Goal: Information Seeking & Learning: Learn about a topic

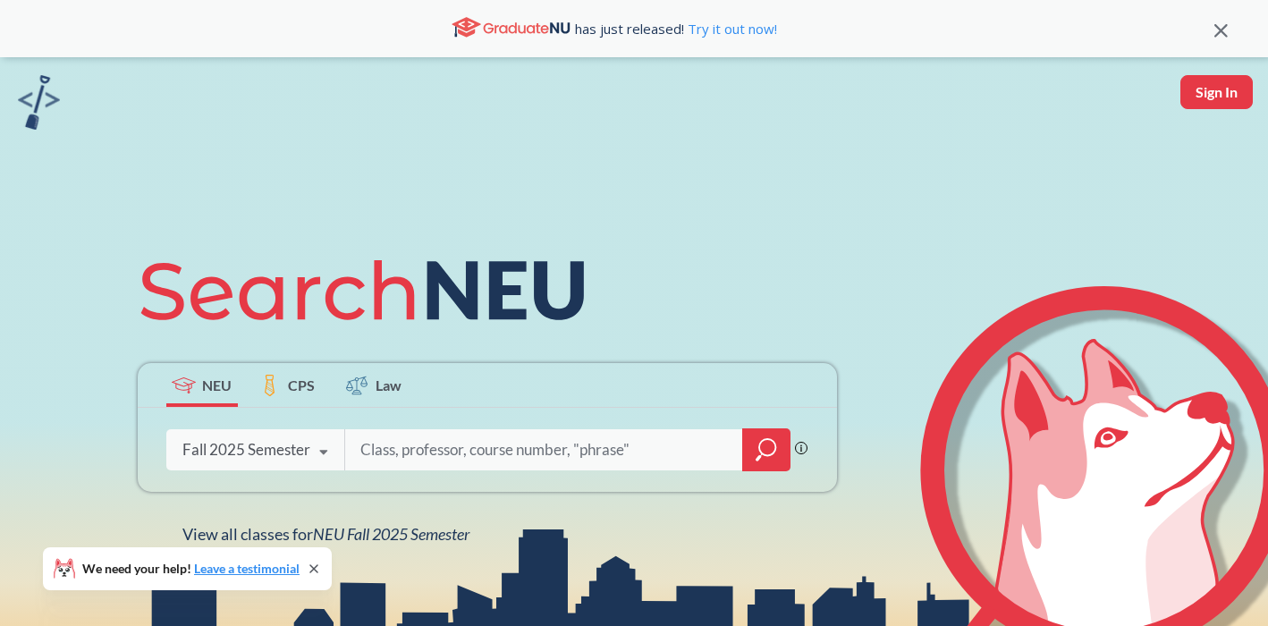
click at [770, 457] on icon "magnifying glass" at bounding box center [766, 449] width 21 height 25
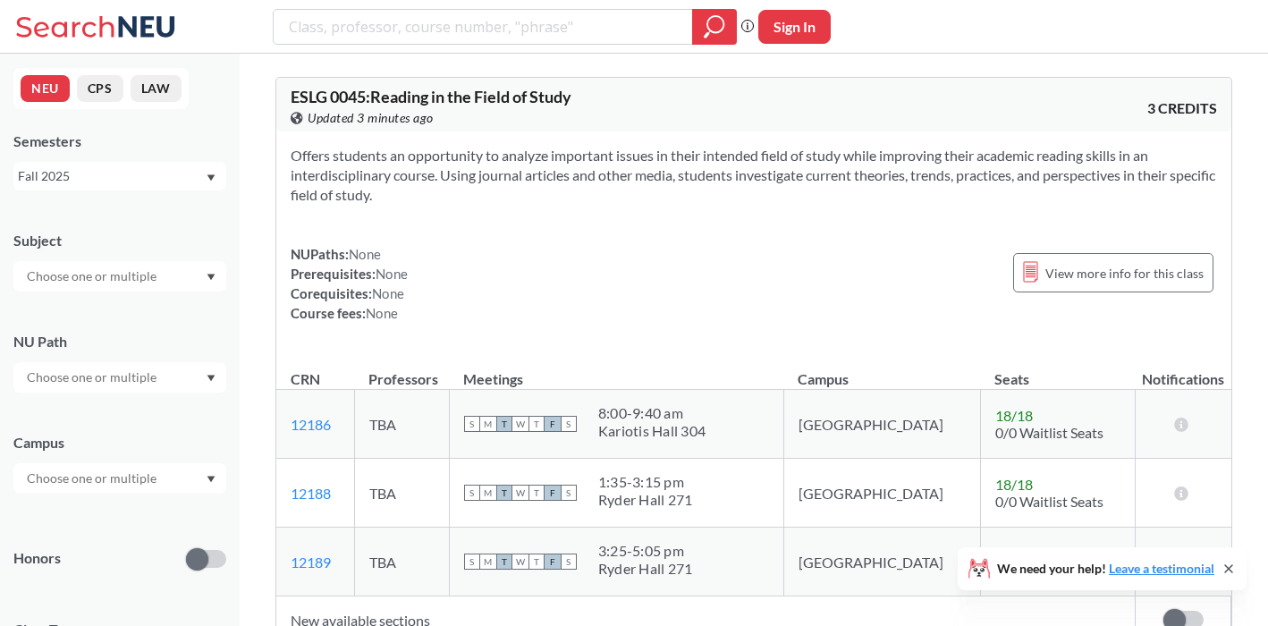
click at [123, 280] on input "text" at bounding box center [93, 276] width 150 height 21
type input "sp"
click at [64, 313] on span "( 12 )" at bounding box center [67, 307] width 21 height 15
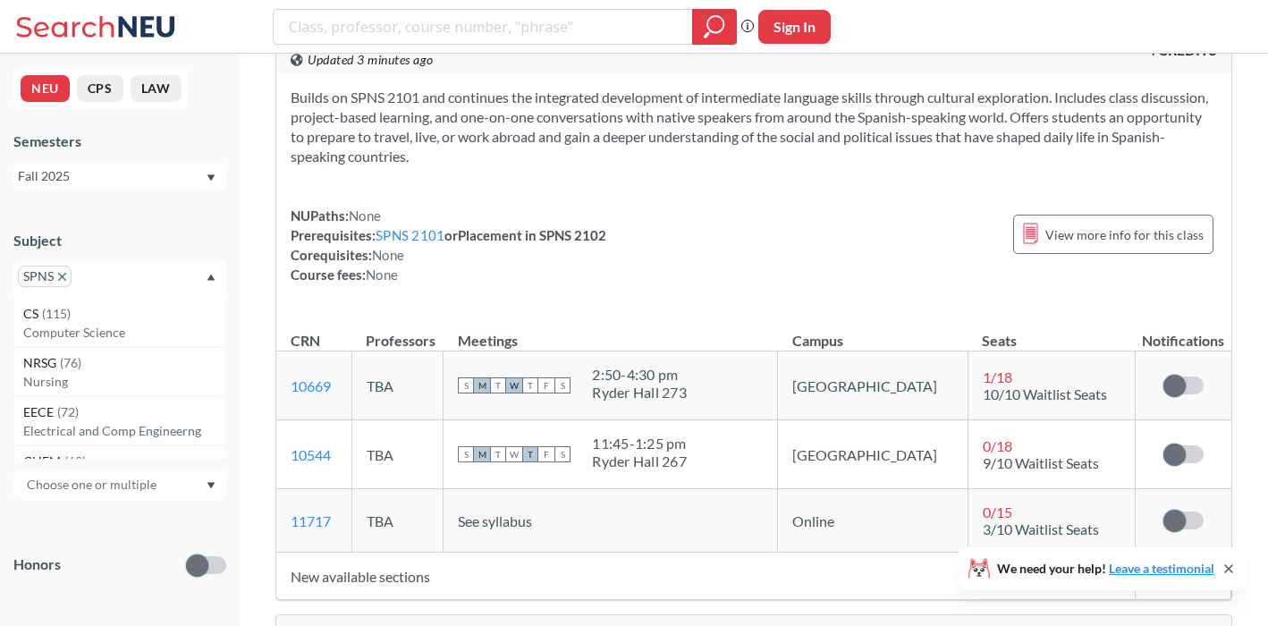
scroll to position [3416, 0]
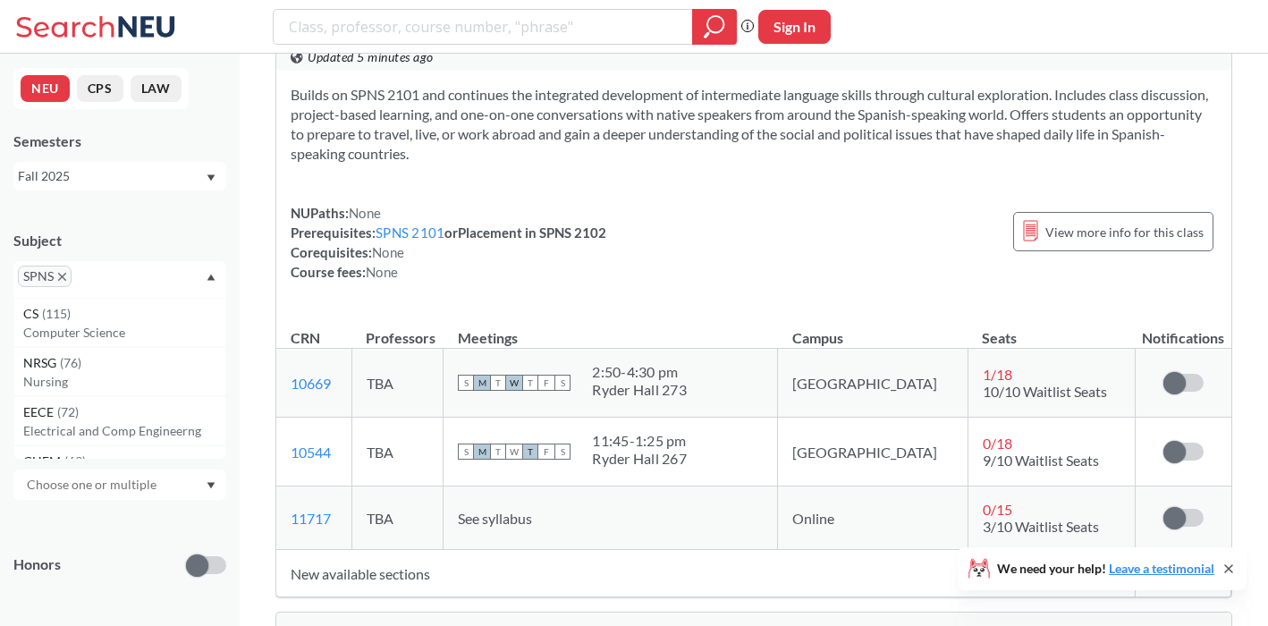
click at [61, 274] on icon "X to remove pill" at bounding box center [62, 277] width 8 height 8
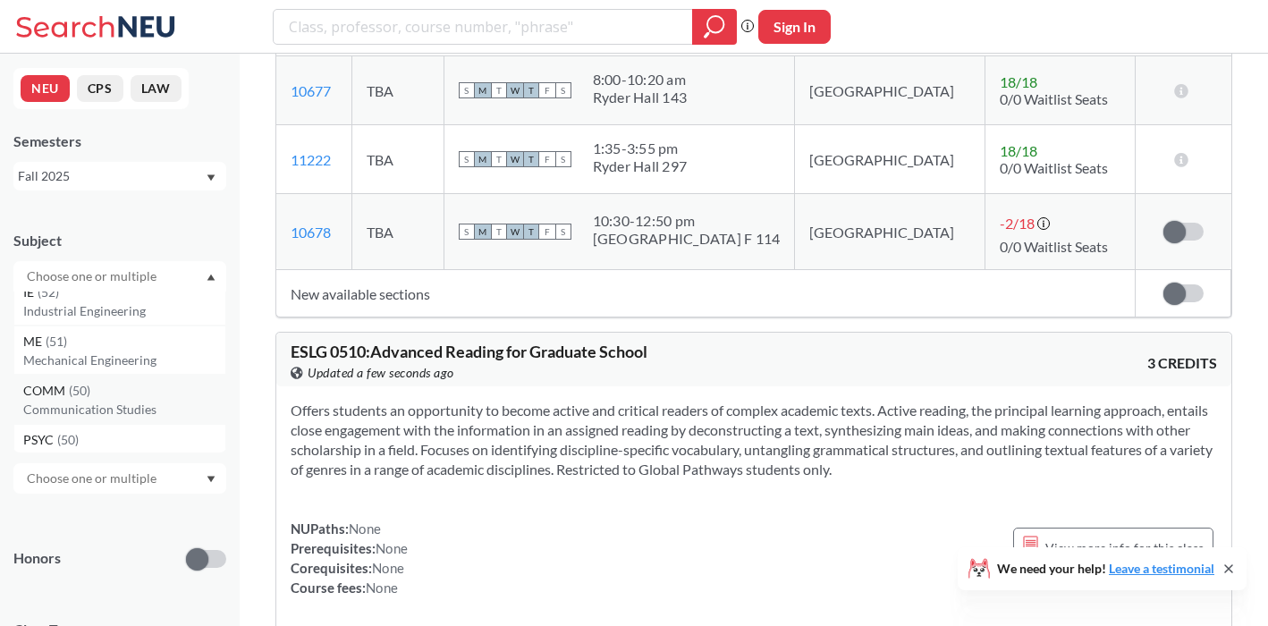
scroll to position [557, 0]
click at [114, 396] on div "COMM ( 50 )" at bounding box center [124, 390] width 202 height 20
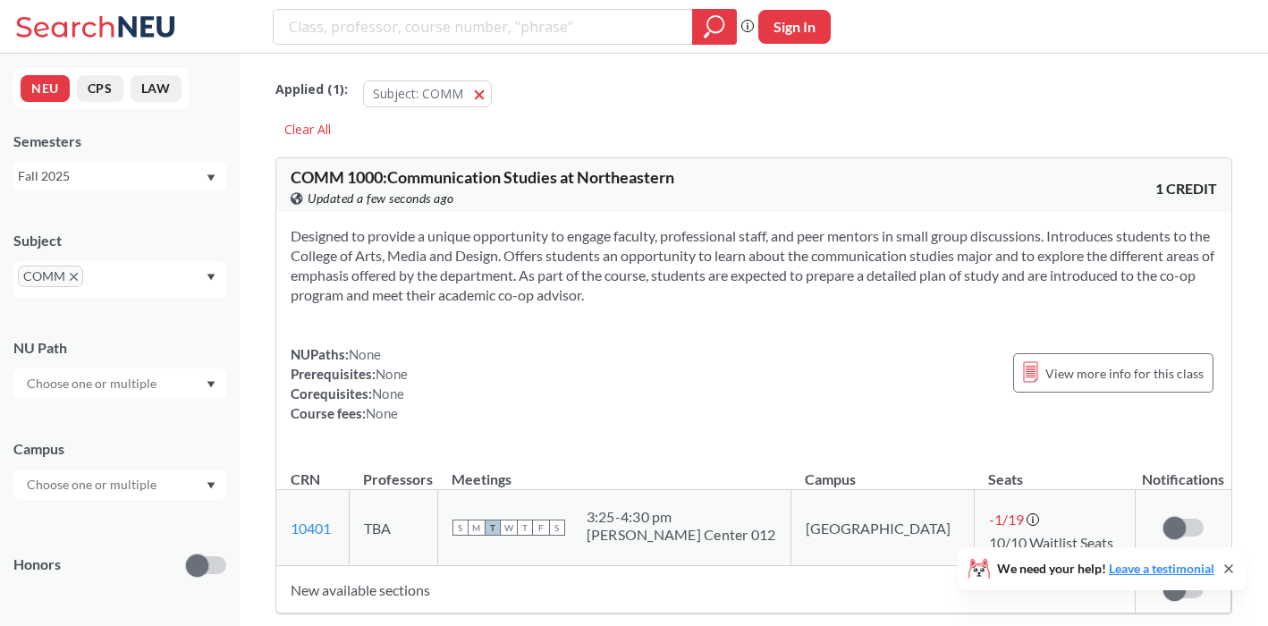
click at [127, 528] on div "Honors" at bounding box center [119, 554] width 213 height 64
click at [121, 392] on input "text" at bounding box center [93, 383] width 150 height 21
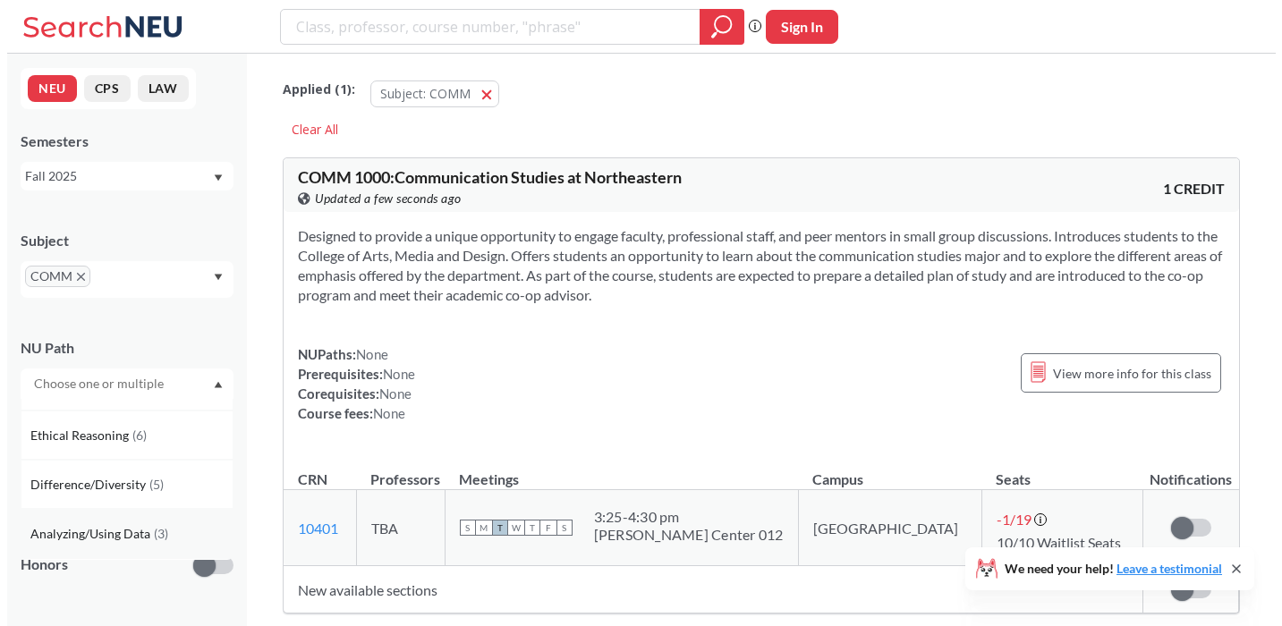
scroll to position [290, 0]
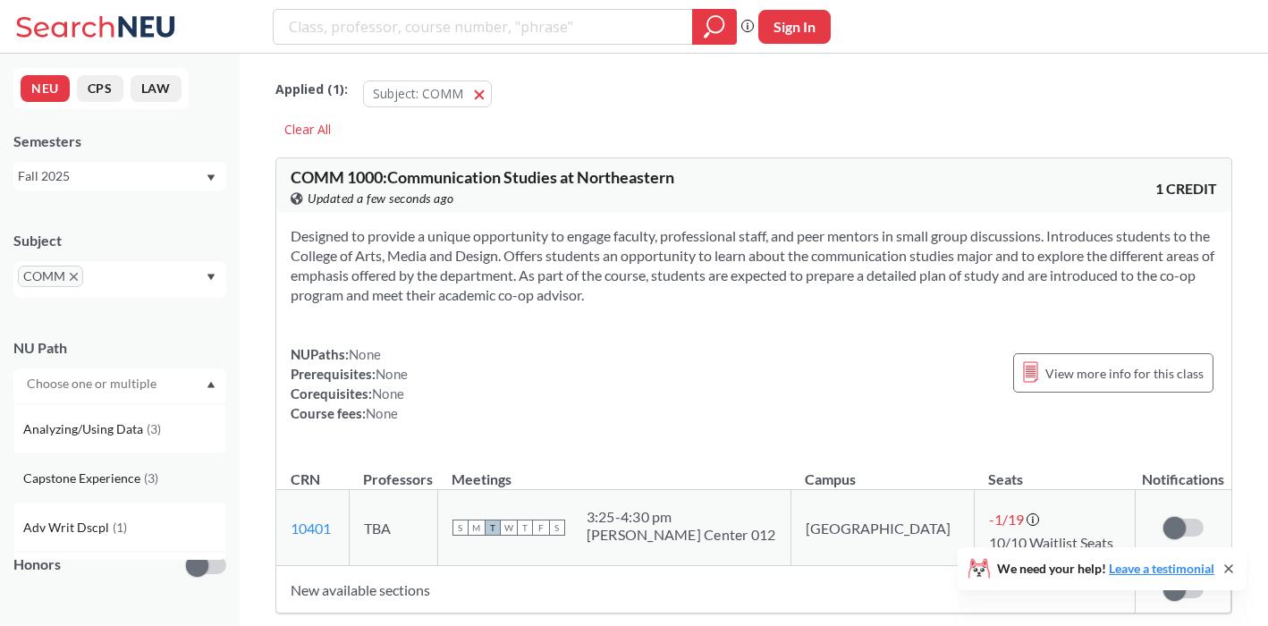
click at [114, 483] on span "Capstone Experience" at bounding box center [83, 479] width 121 height 20
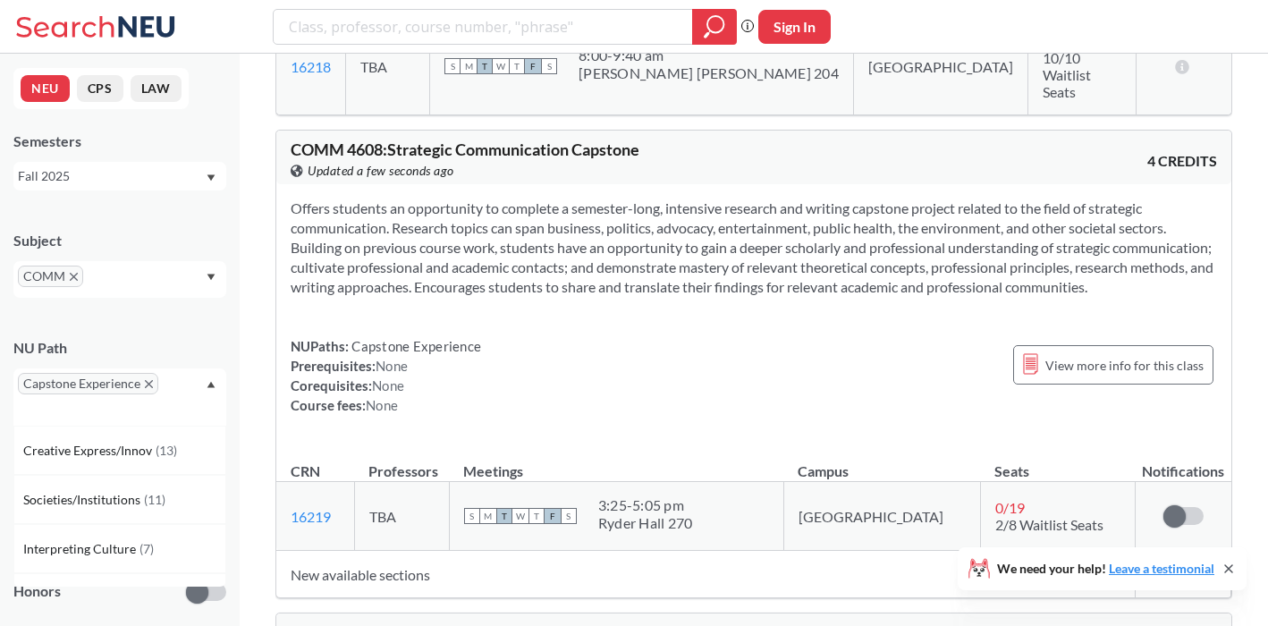
scroll to position [498, 0]
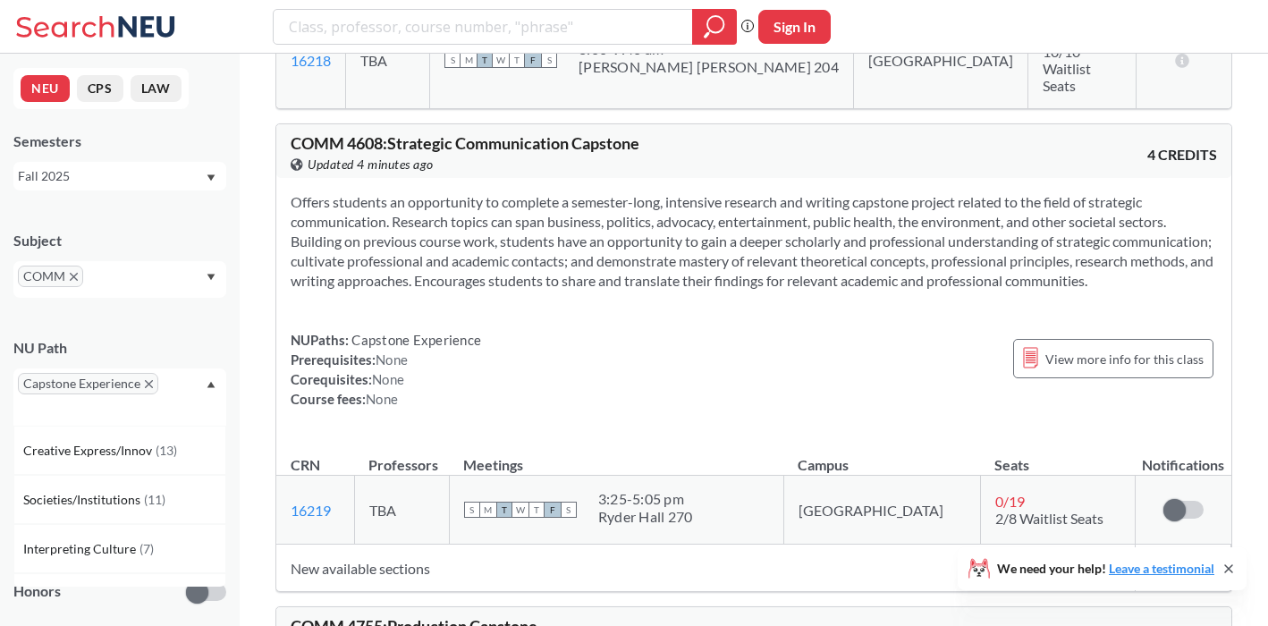
click at [151, 381] on icon "X to remove pill" at bounding box center [149, 384] width 8 height 8
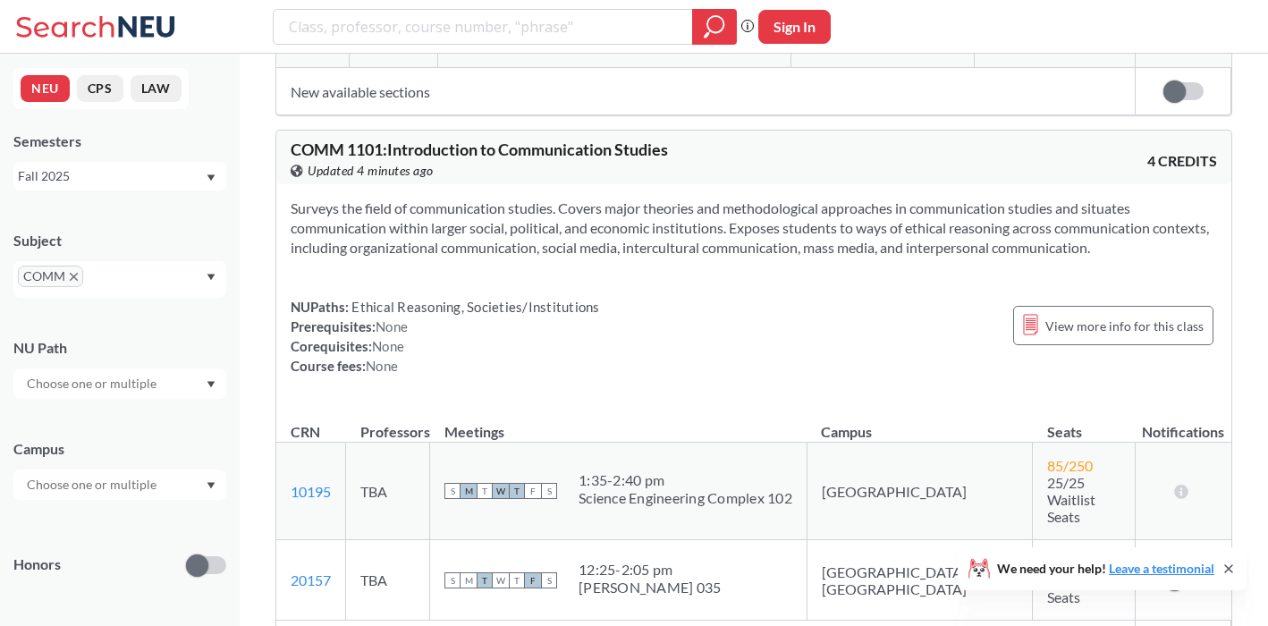
click at [75, 280] on icon "X to remove pill" at bounding box center [74, 277] width 8 height 8
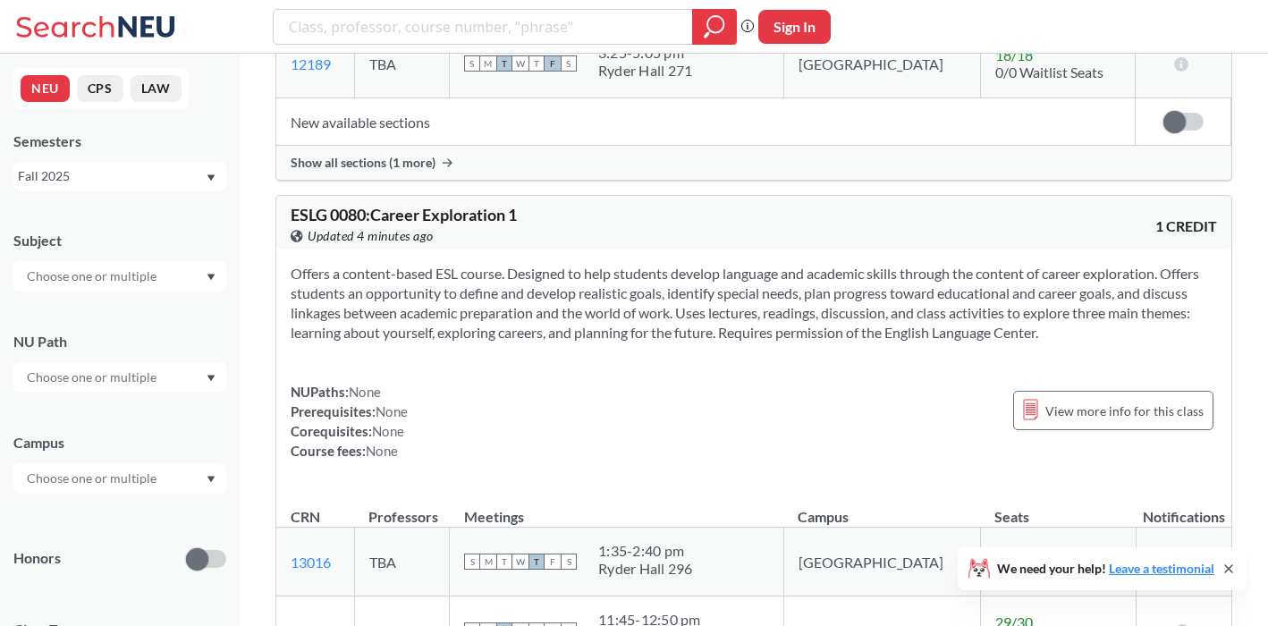
click at [85, 280] on input "text" at bounding box center [93, 276] width 150 height 21
type input "ar"
click at [92, 308] on div "ARTG ( 41 )" at bounding box center [124, 308] width 202 height 20
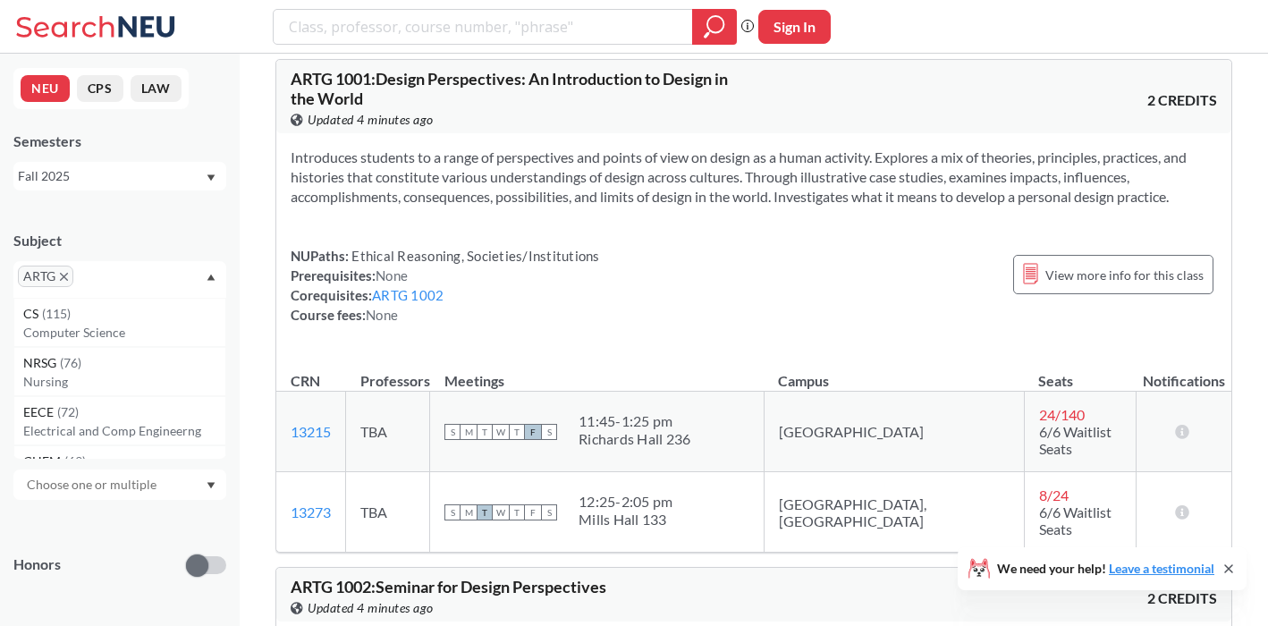
scroll to position [102, 0]
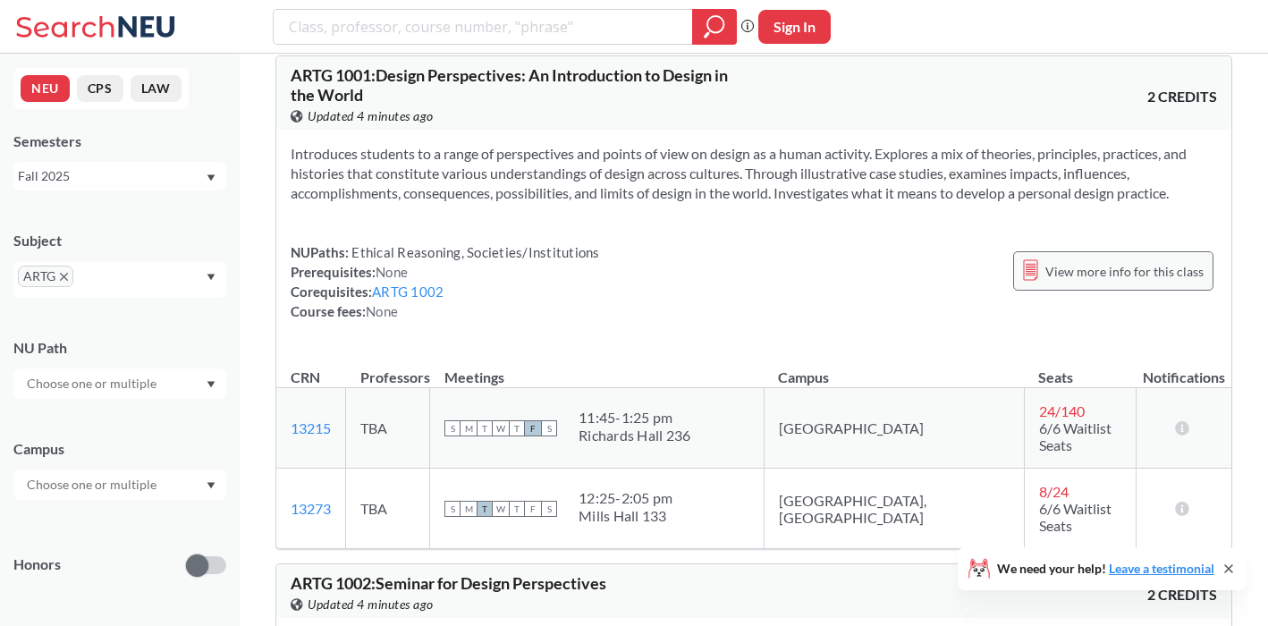
click at [1087, 262] on span "View more info for this class" at bounding box center [1125, 271] width 158 height 22
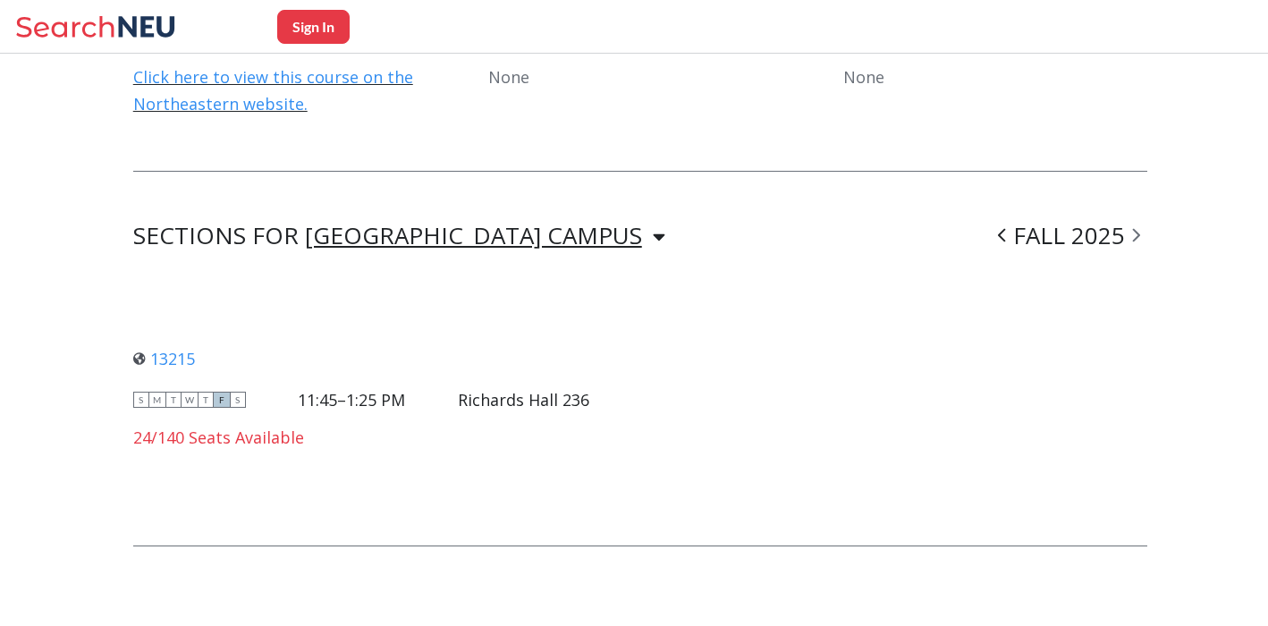
scroll to position [1149, 0]
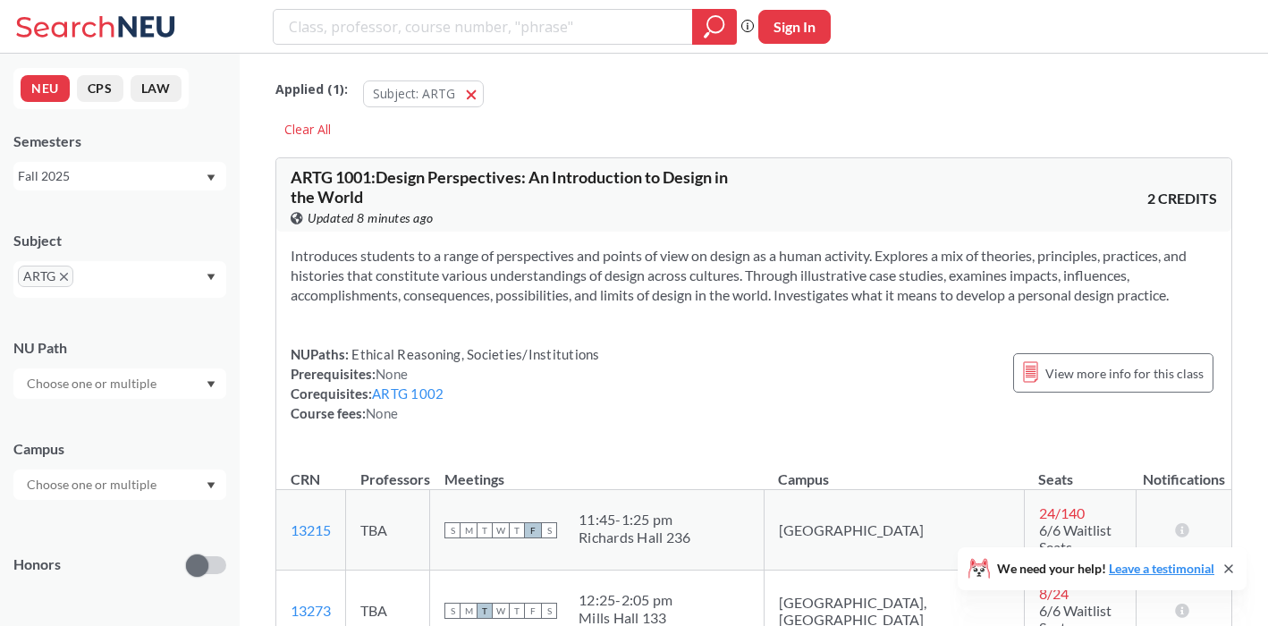
click at [65, 276] on icon "X to remove pill" at bounding box center [64, 277] width 8 height 8
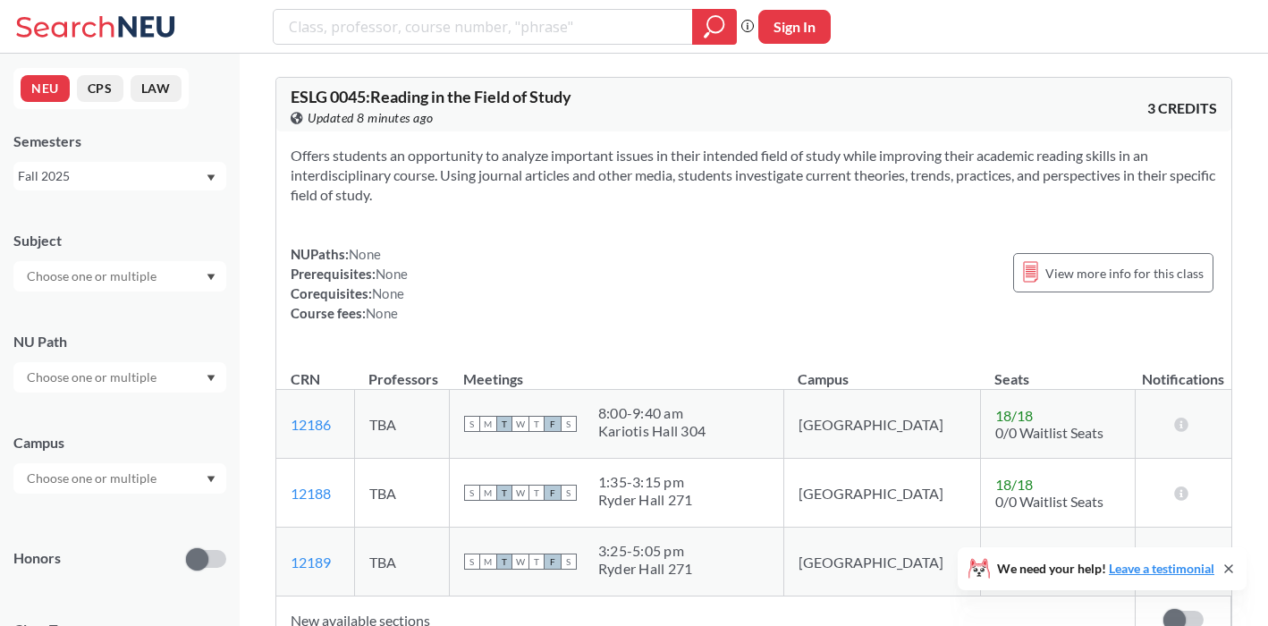
click at [65, 276] on input "text" at bounding box center [93, 276] width 150 height 21
type input "ar"
click at [86, 404] on div "ARTD ( 19 )" at bounding box center [124, 406] width 202 height 20
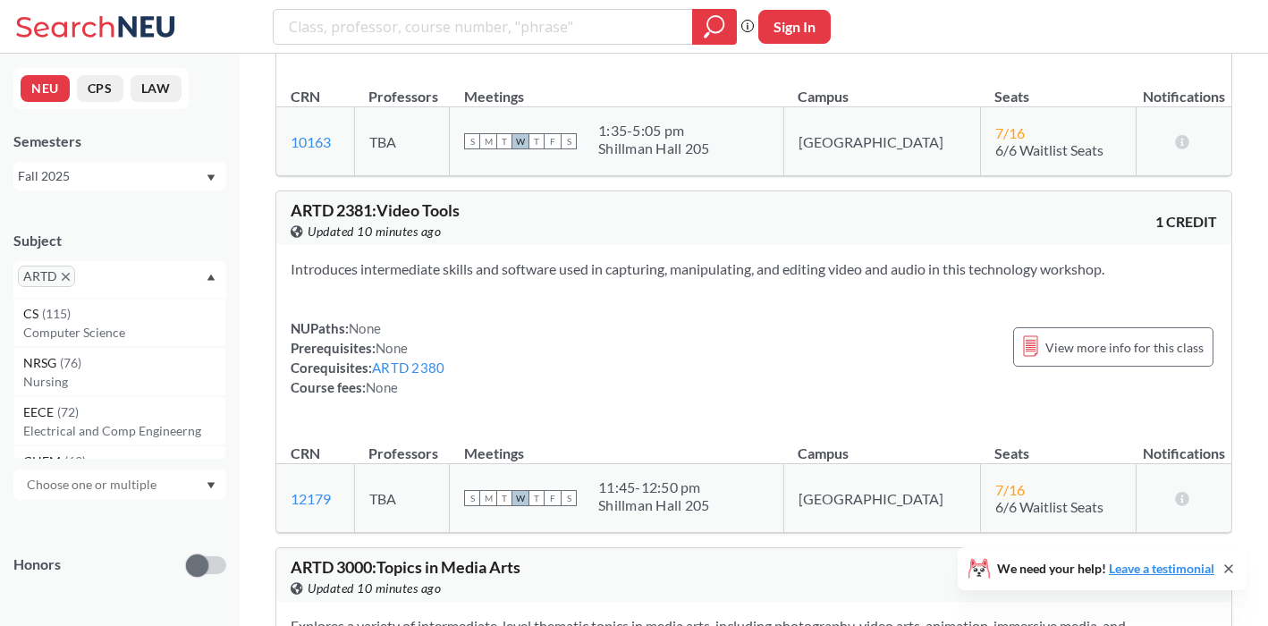
scroll to position [4445, 0]
click at [66, 278] on icon "X to remove pill" at bounding box center [66, 277] width 8 height 8
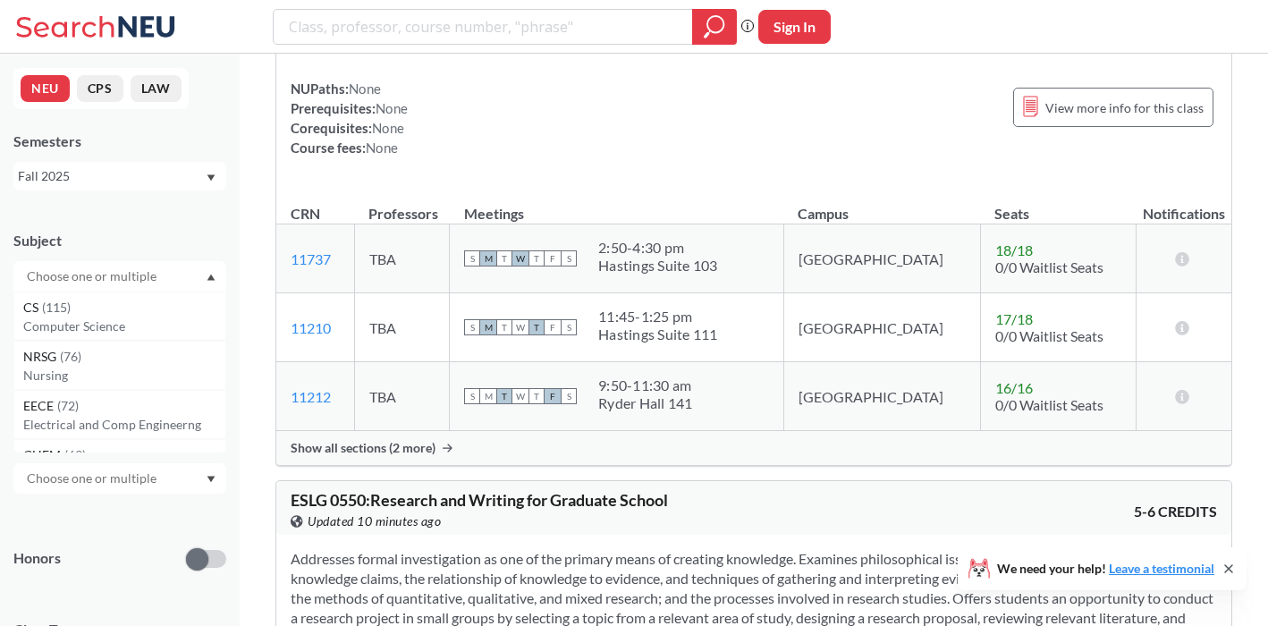
click at [66, 278] on input "text" at bounding box center [93, 276] width 150 height 21
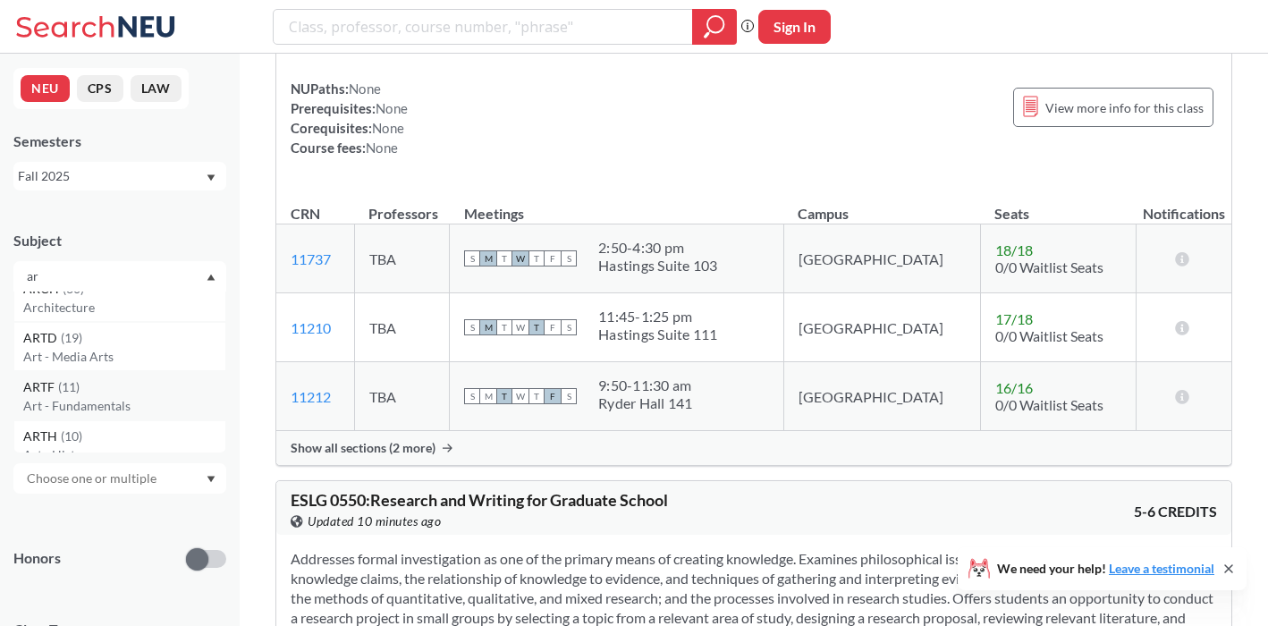
scroll to position [69, 0]
type input "ar"
click at [102, 394] on div "ARTF ( 11 )" at bounding box center [124, 387] width 202 height 20
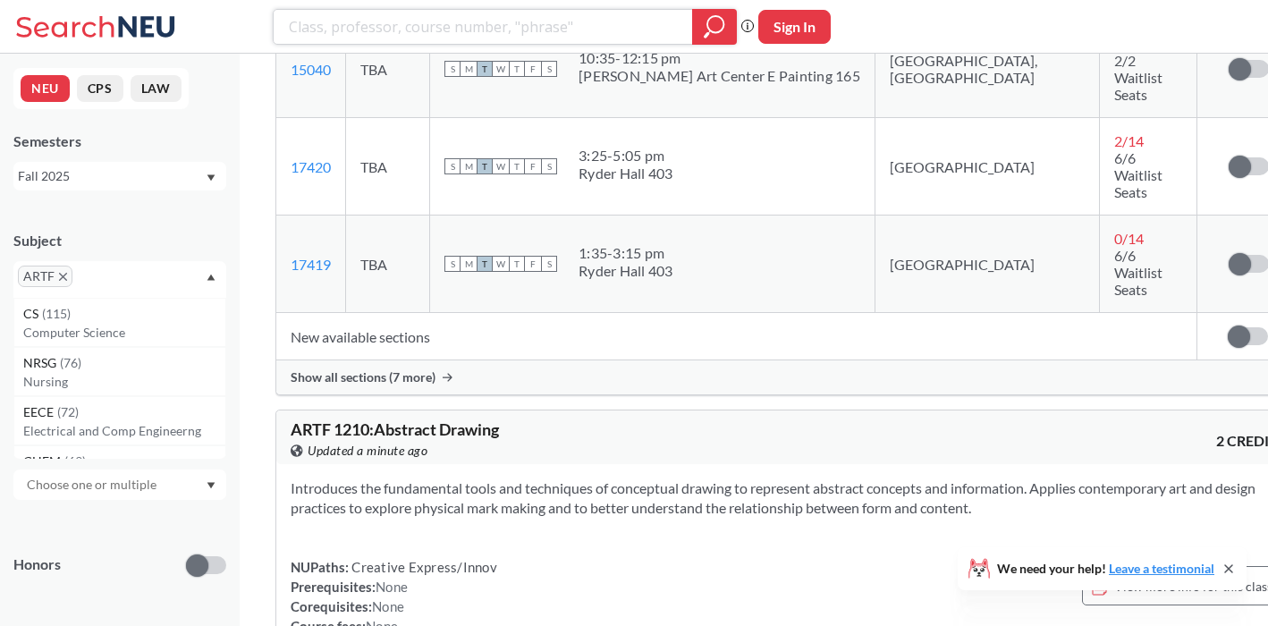
scroll to position [887, 0]
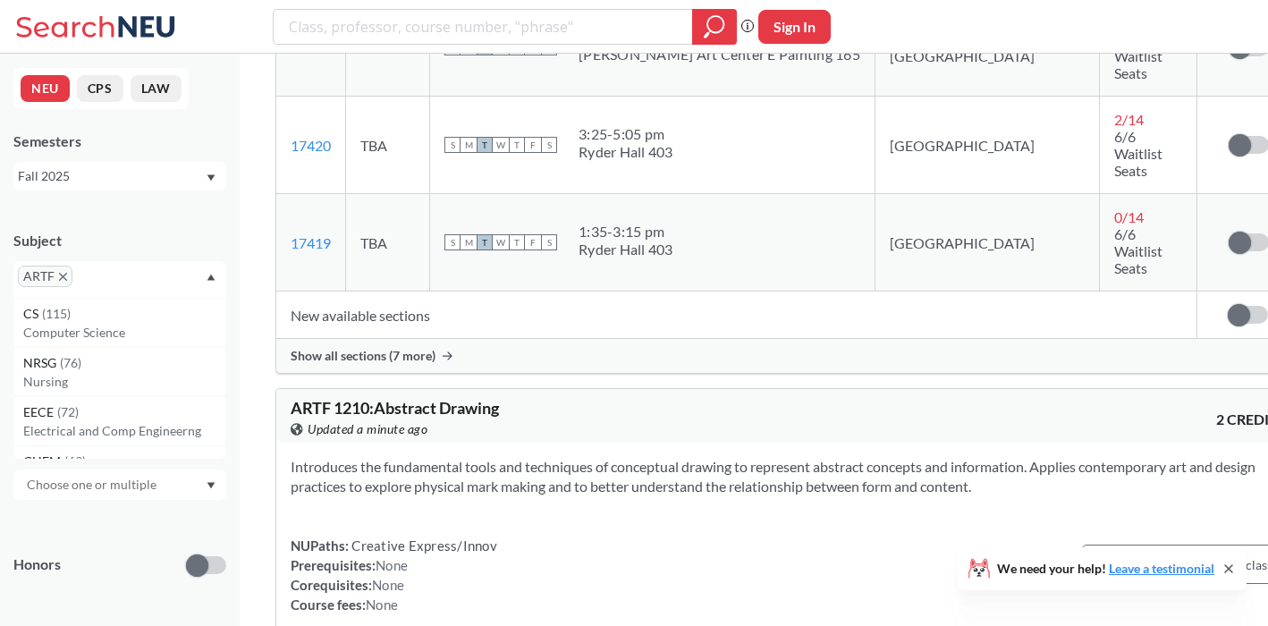
click at [394, 348] on span "Show all sections (7 more)" at bounding box center [363, 356] width 145 height 16
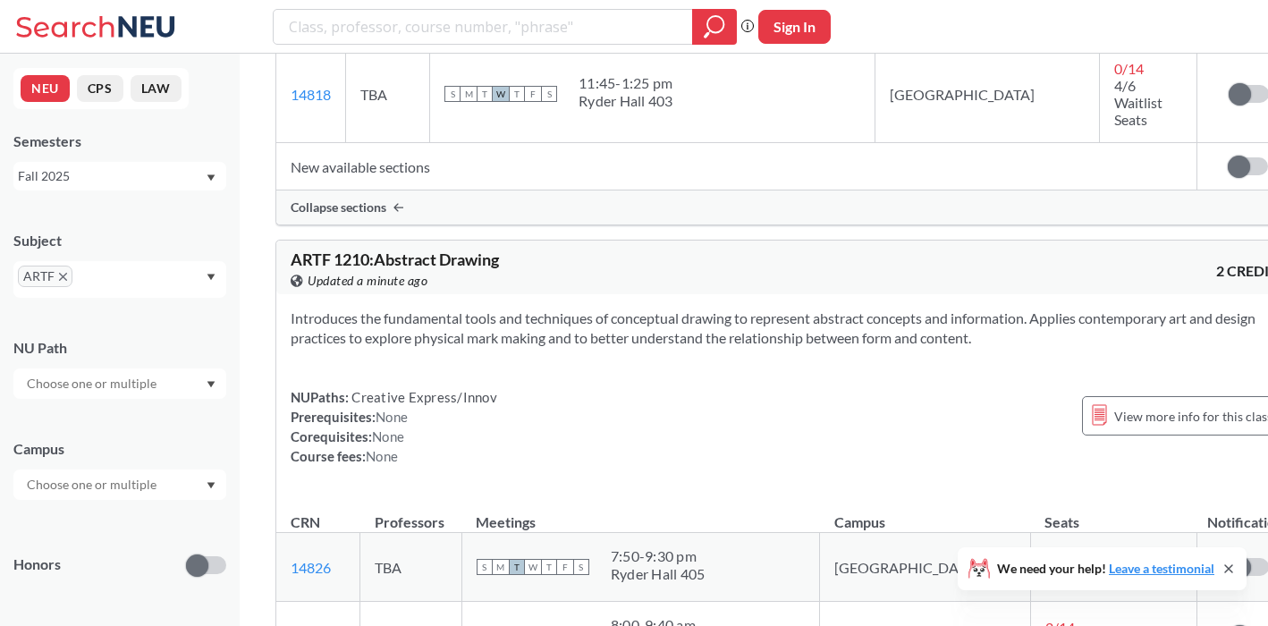
scroll to position [1722, 0]
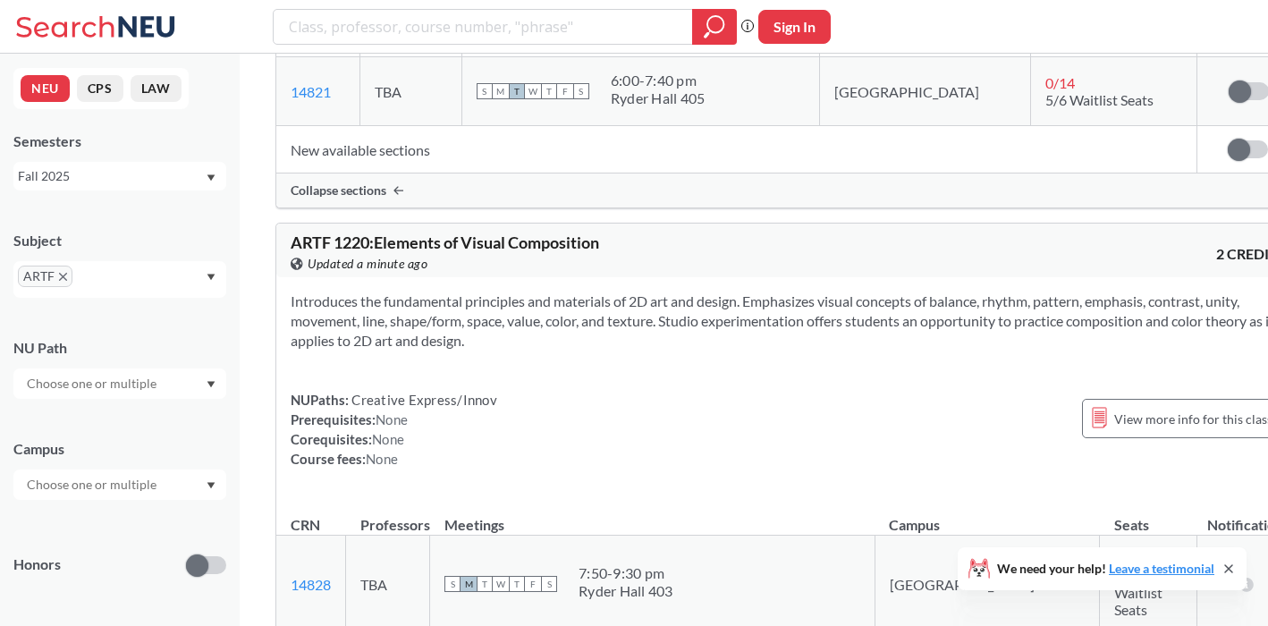
scroll to position [2473, 0]
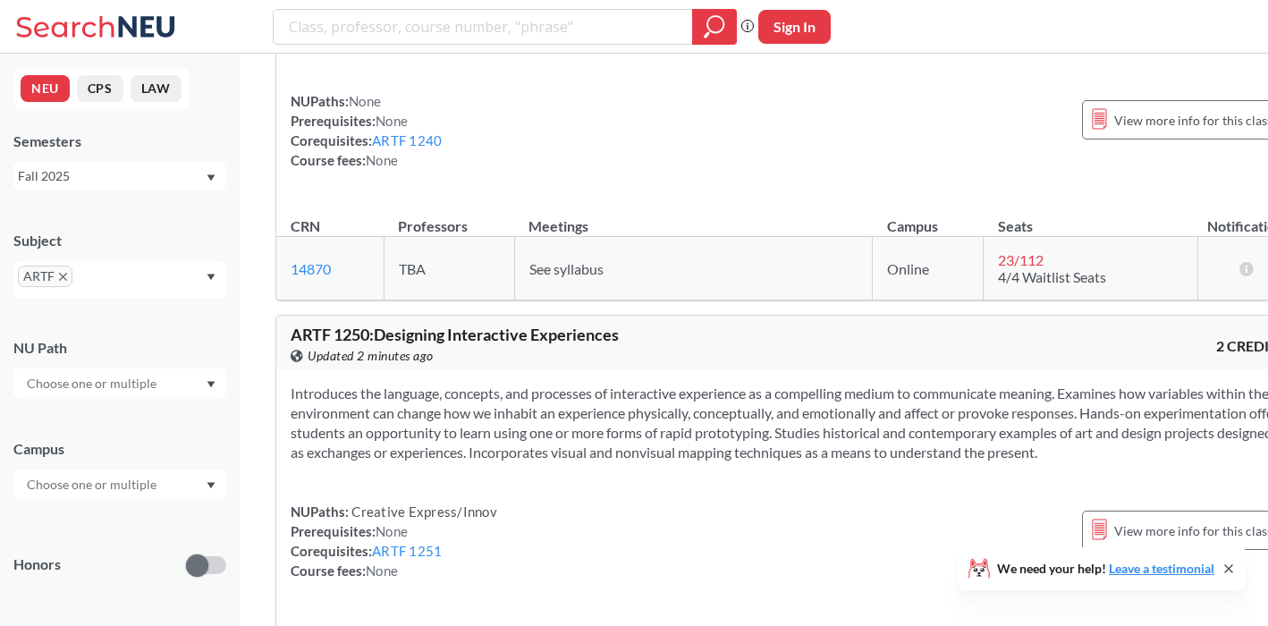
scroll to position [6890, 0]
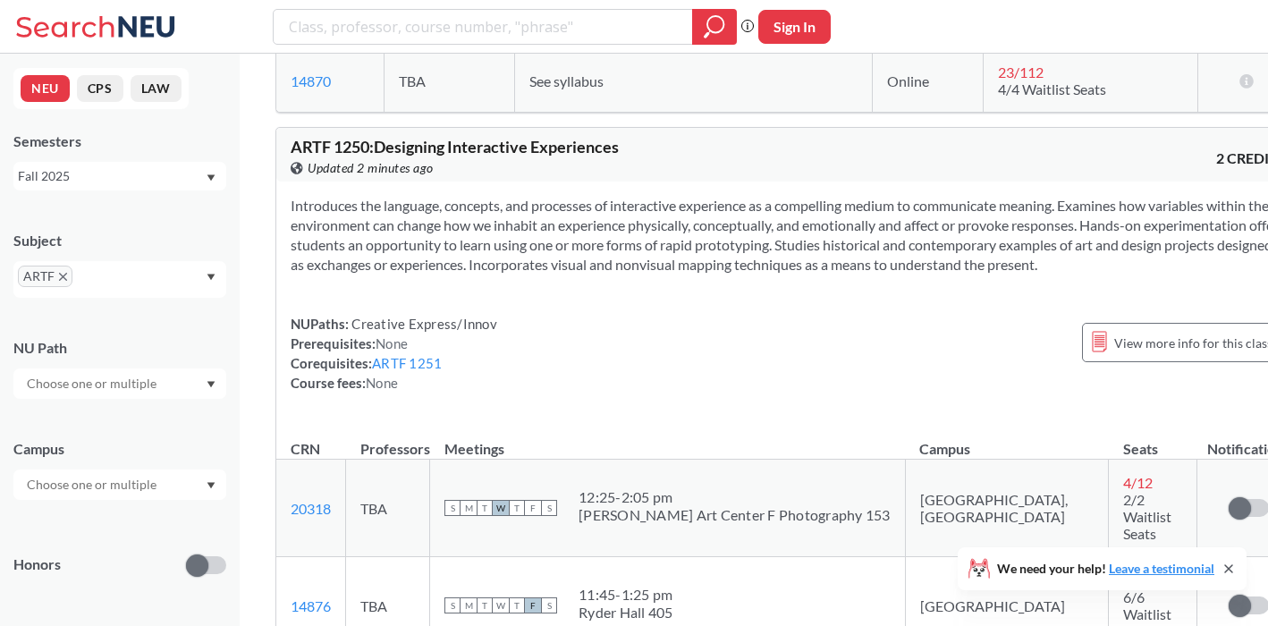
click at [64, 280] on icon "X to remove pill" at bounding box center [63, 277] width 8 height 8
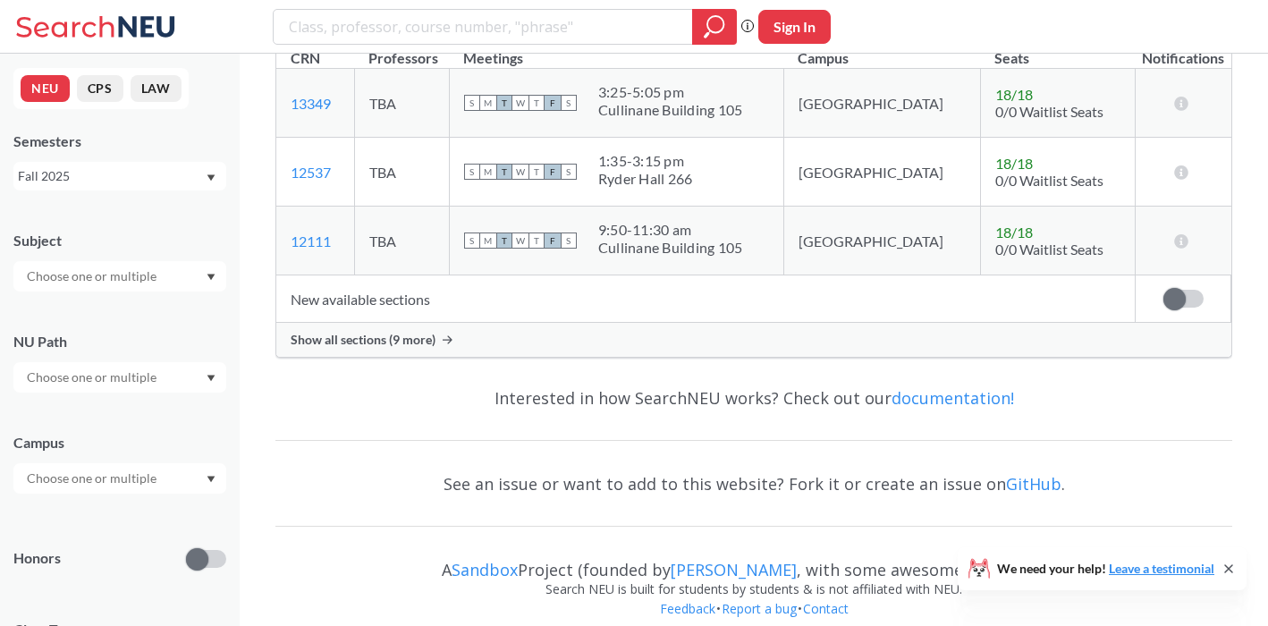
click at [64, 280] on input "text" at bounding box center [93, 276] width 150 height 21
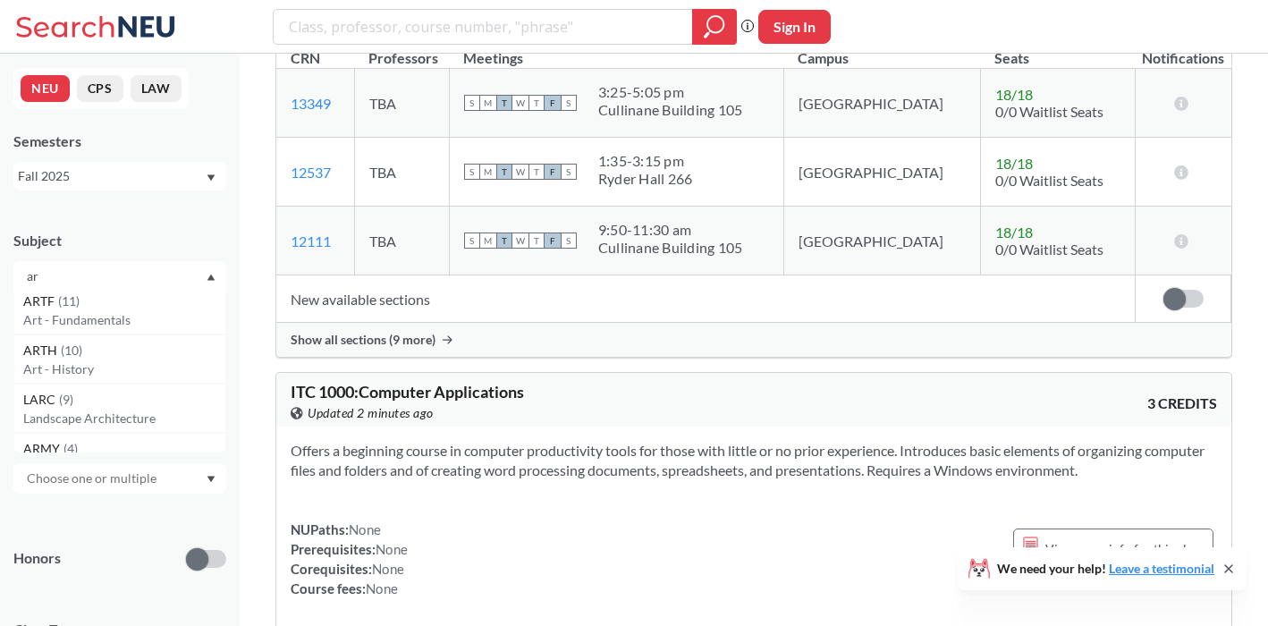
scroll to position [156, 0]
type input "ar"
click at [101, 360] on p "Art - History" at bounding box center [124, 368] width 202 height 18
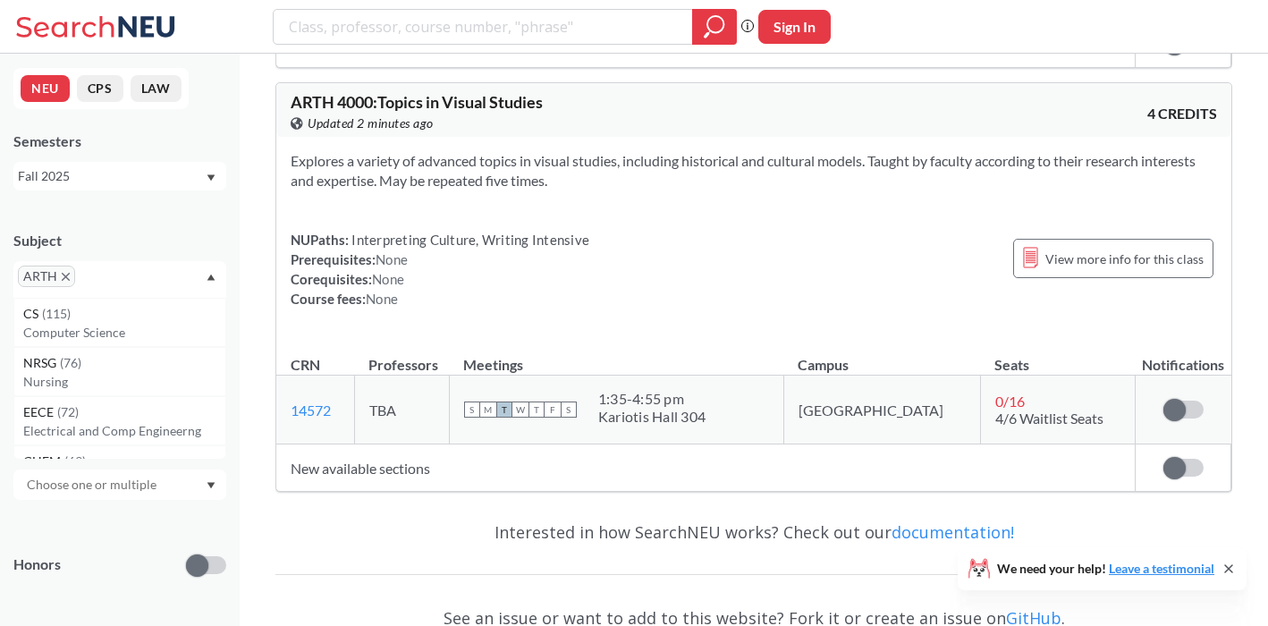
scroll to position [4512, 0]
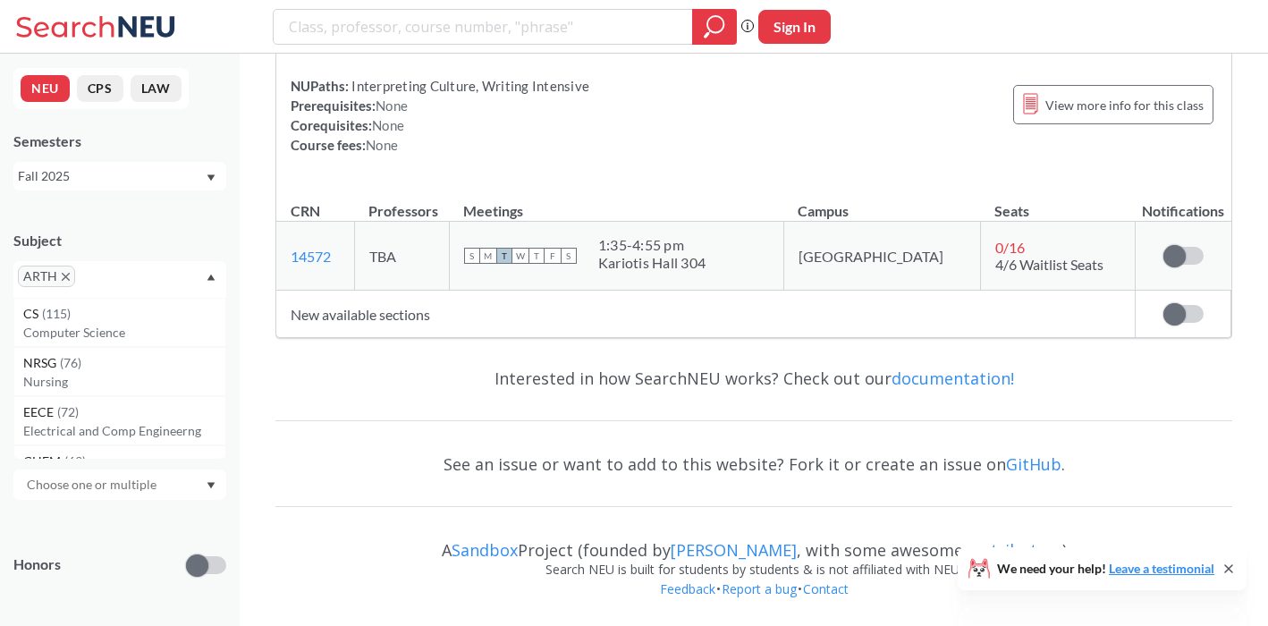
click at [68, 280] on icon "X to remove pill" at bounding box center [66, 277] width 8 height 8
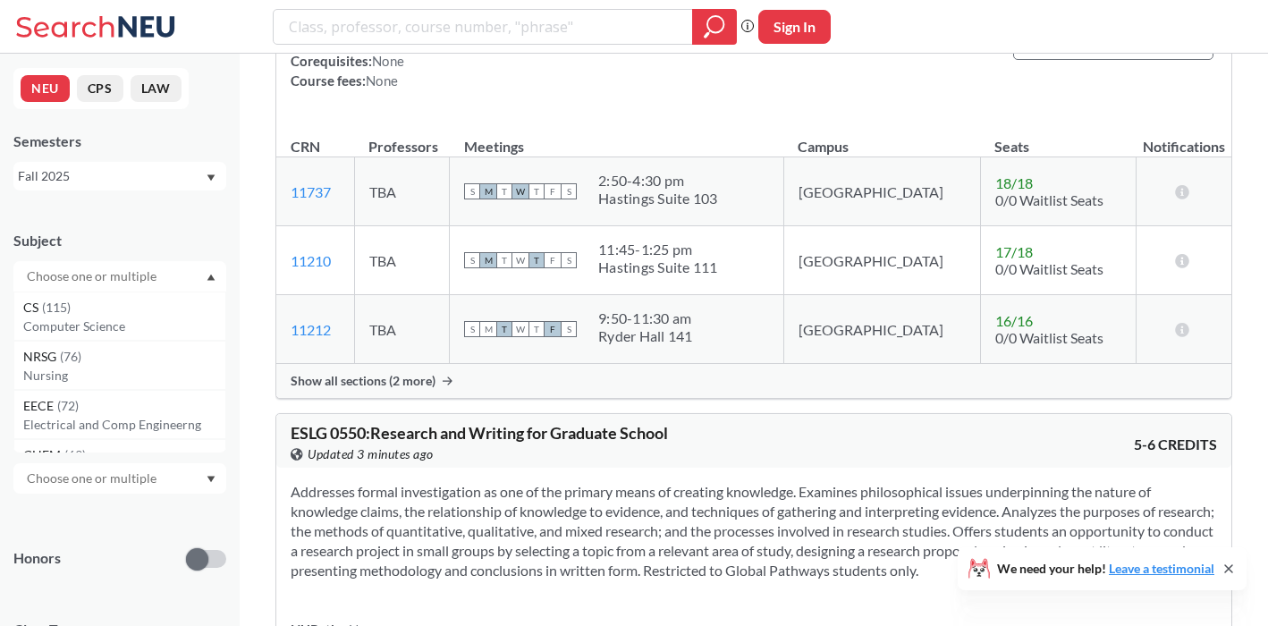
click at [68, 280] on input "text" at bounding box center [93, 276] width 150 height 21
type input "art"
click at [64, 378] on div "ARTS ( 2 )" at bounding box center [124, 370] width 202 height 20
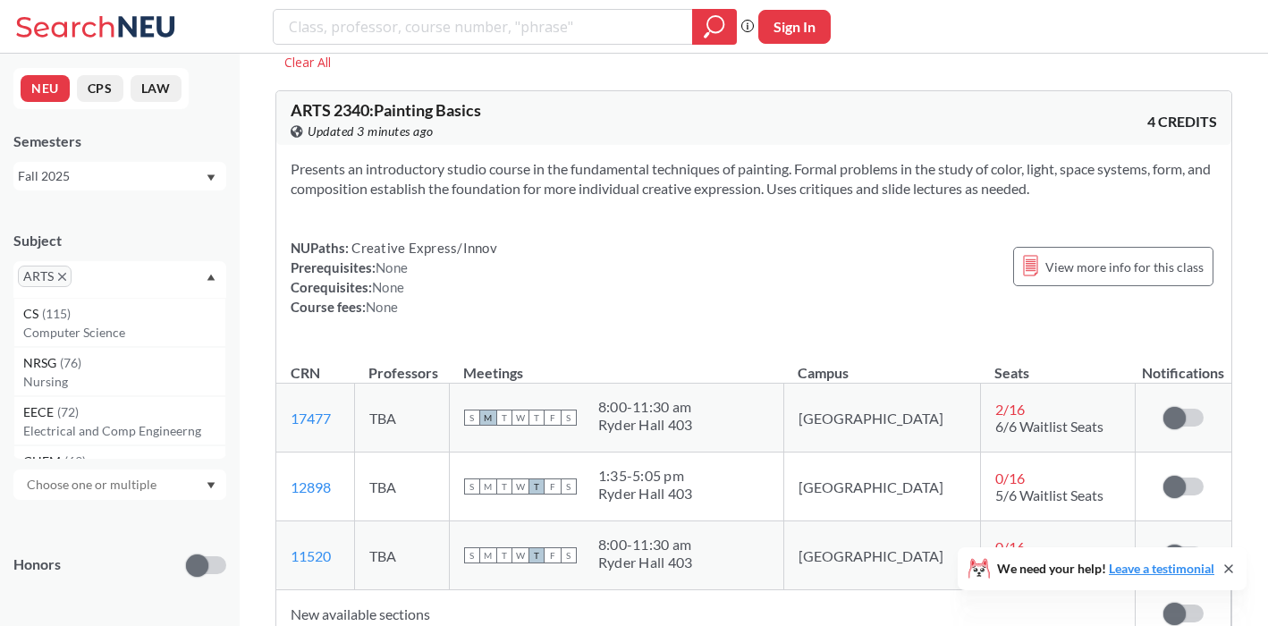
scroll to position [41, 0]
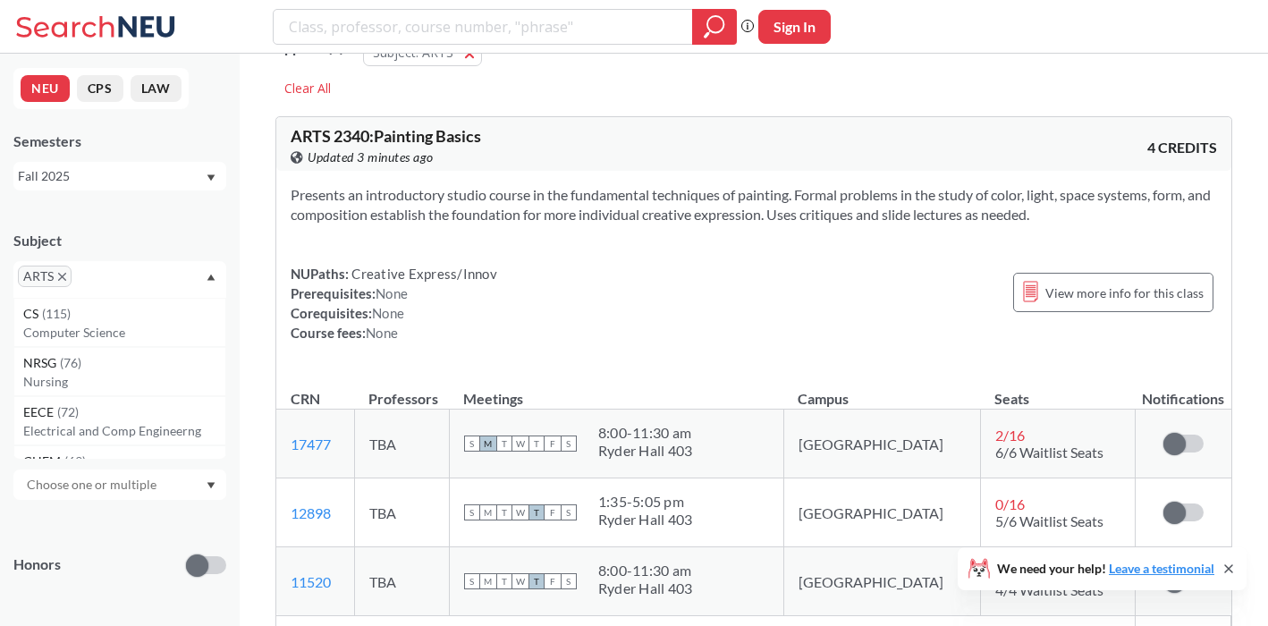
click at [68, 278] on span "ARTS" at bounding box center [45, 276] width 54 height 21
click at [64, 276] on icon "X to remove pill" at bounding box center [62, 277] width 8 height 8
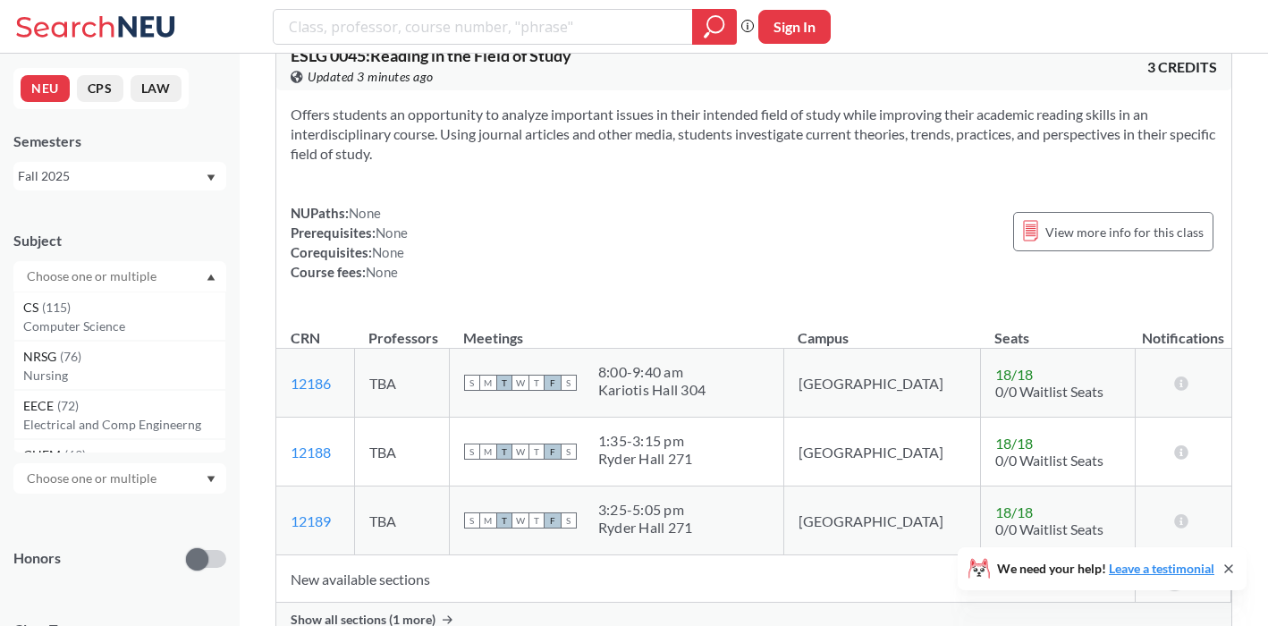
click at [64, 276] on input "text" at bounding box center [93, 276] width 150 height 21
type input "art"
click at [76, 341] on p "Art - CPS" at bounding box center [124, 340] width 202 height 18
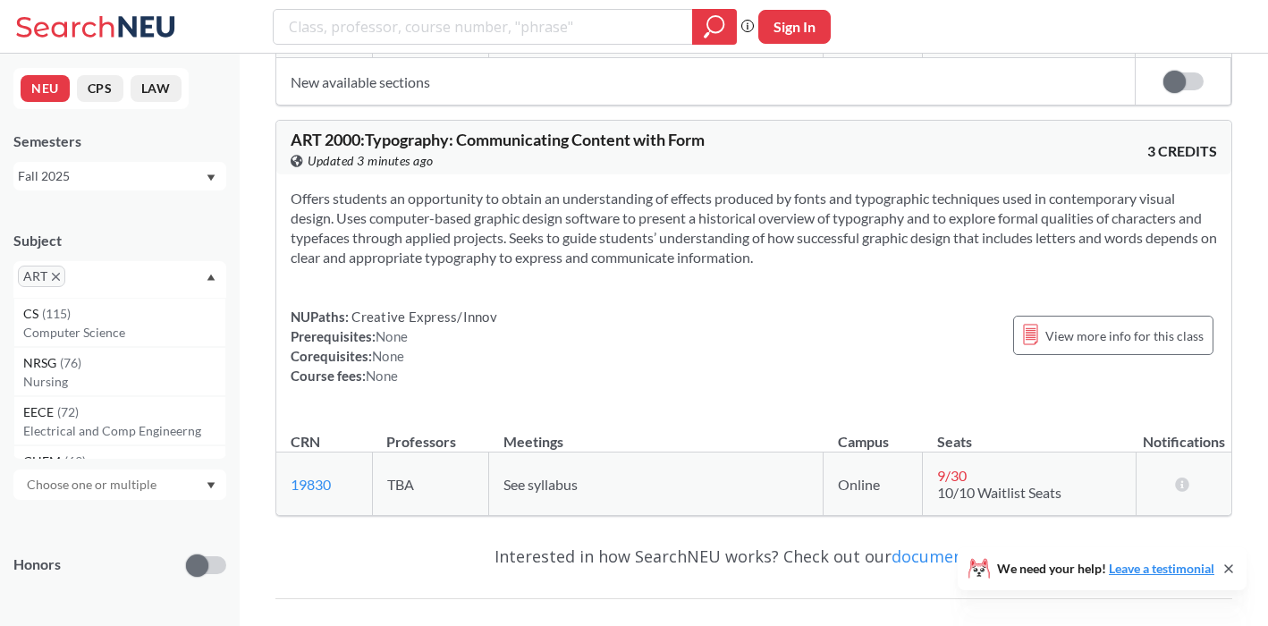
scroll to position [517, 0]
click at [58, 282] on span "ART" at bounding box center [41, 276] width 47 height 21
click at [57, 277] on icon "X to remove pill" at bounding box center [56, 277] width 8 height 8
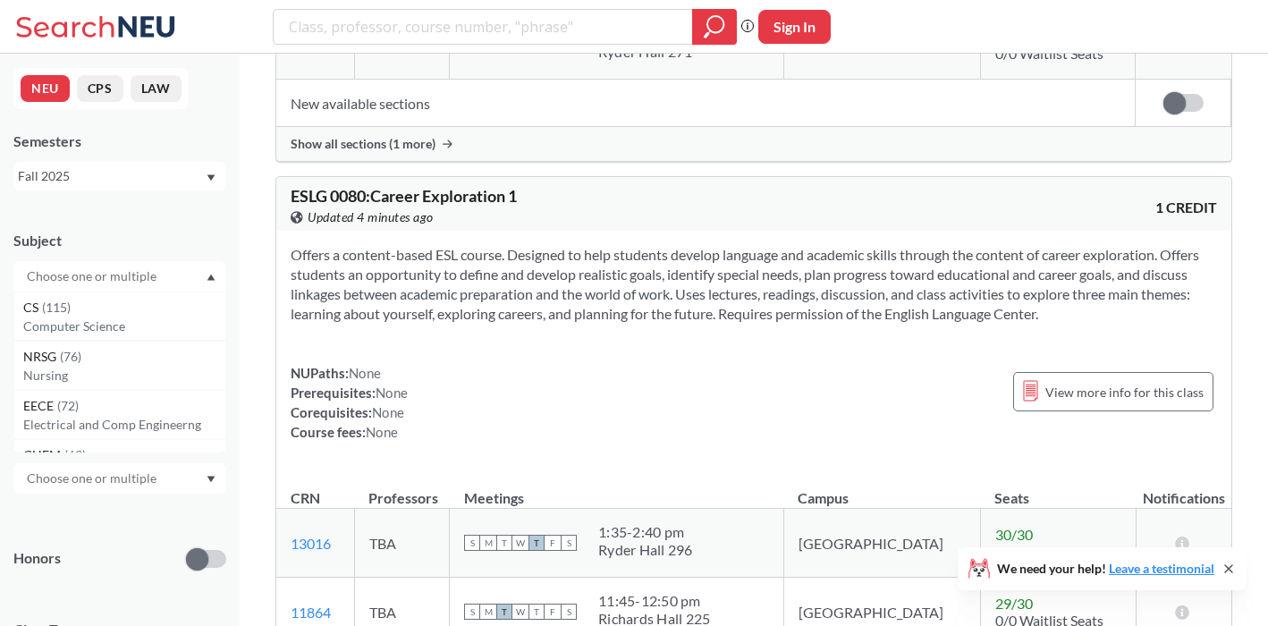
click at [57, 277] on input "text" at bounding box center [93, 276] width 150 height 21
type input "art"
click at [144, 436] on p "Art - General" at bounding box center [124, 438] width 202 height 18
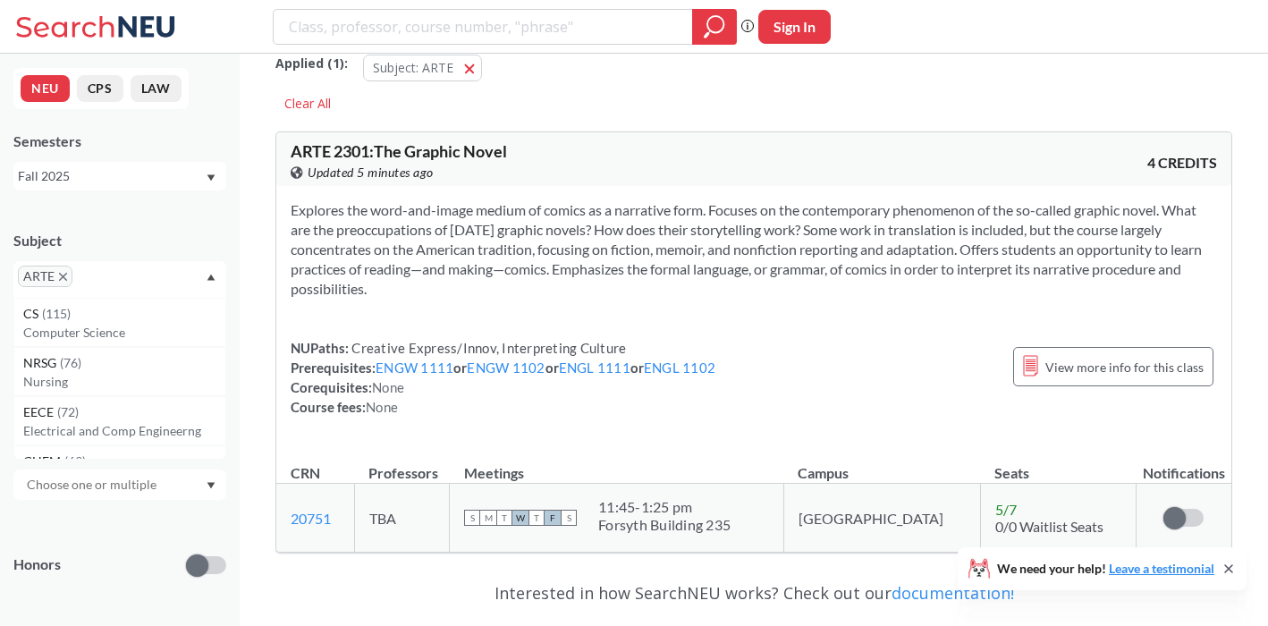
scroll to position [31, 0]
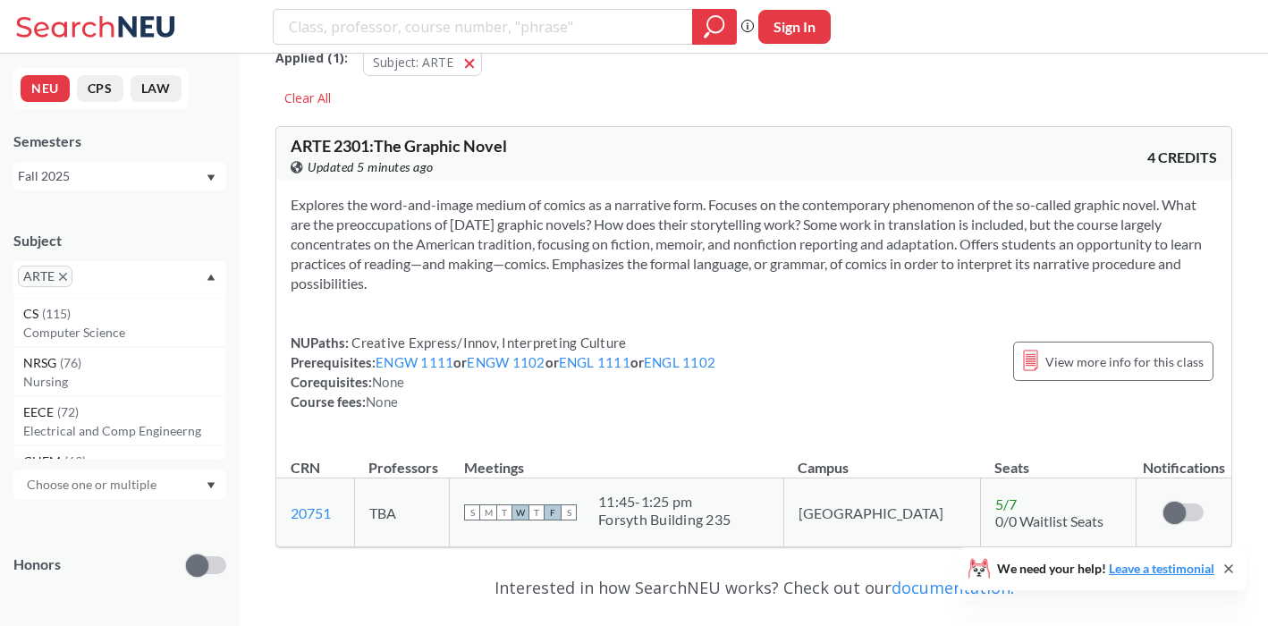
click at [64, 278] on icon "X to remove pill" at bounding box center [63, 277] width 8 height 8
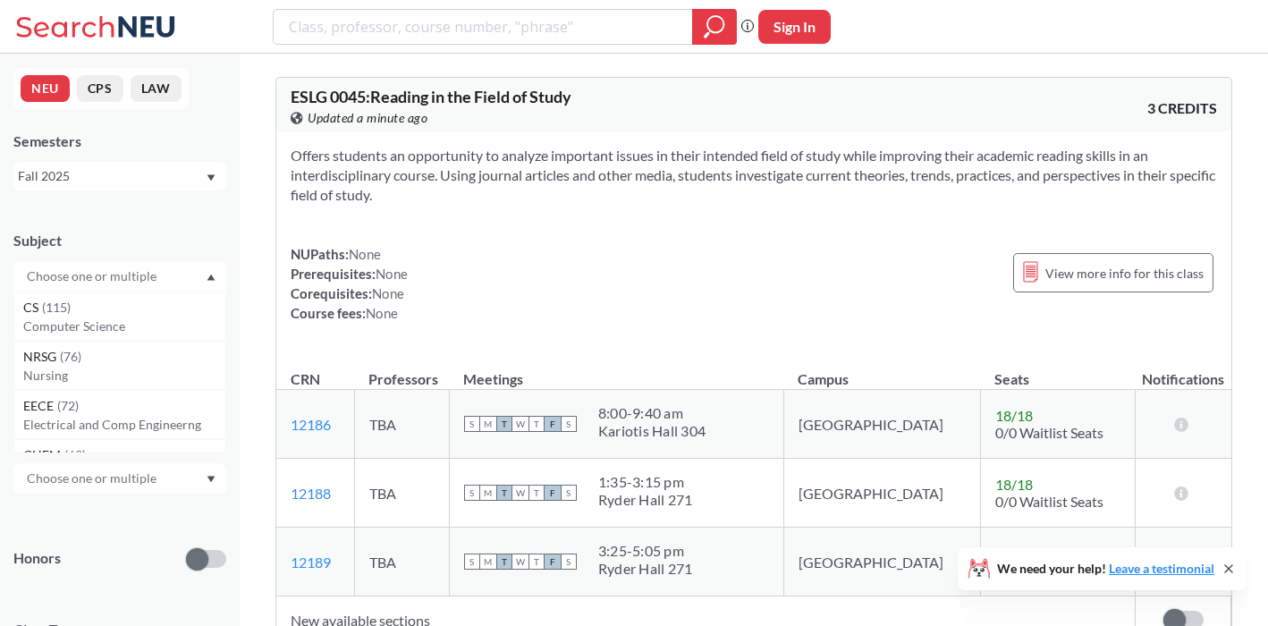
click at [104, 275] on input "text" at bounding box center [93, 276] width 150 height 21
type input "sp"
click at [86, 318] on p "Spanish" at bounding box center [124, 327] width 202 height 18
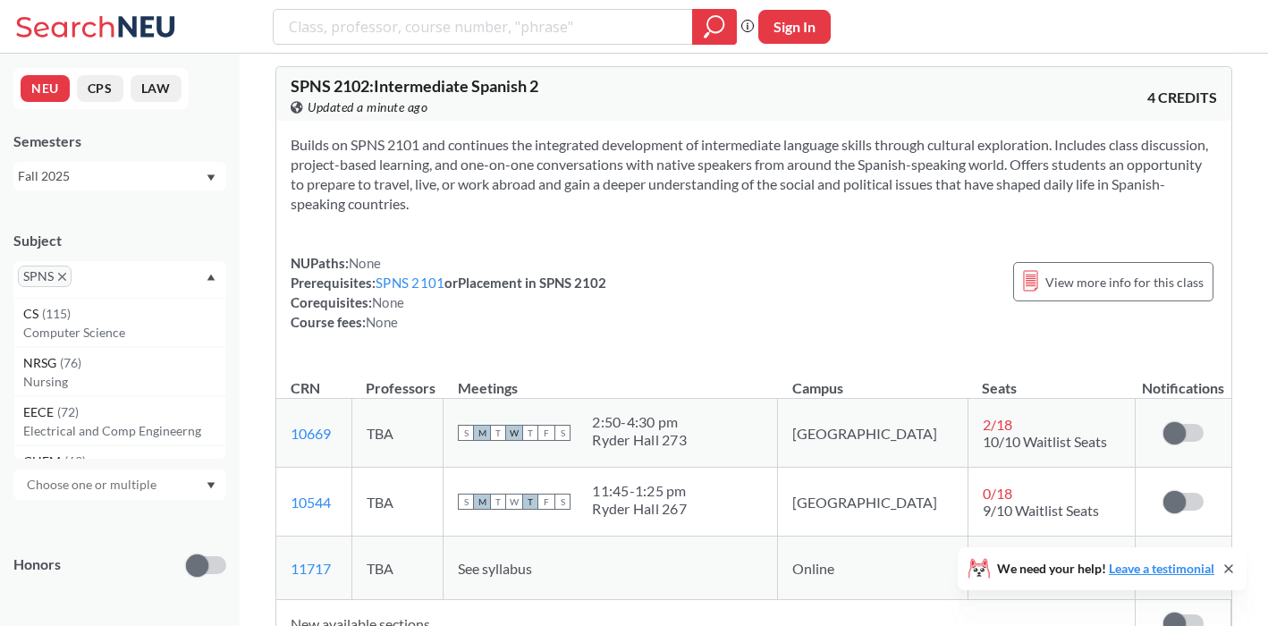
scroll to position [3373, 0]
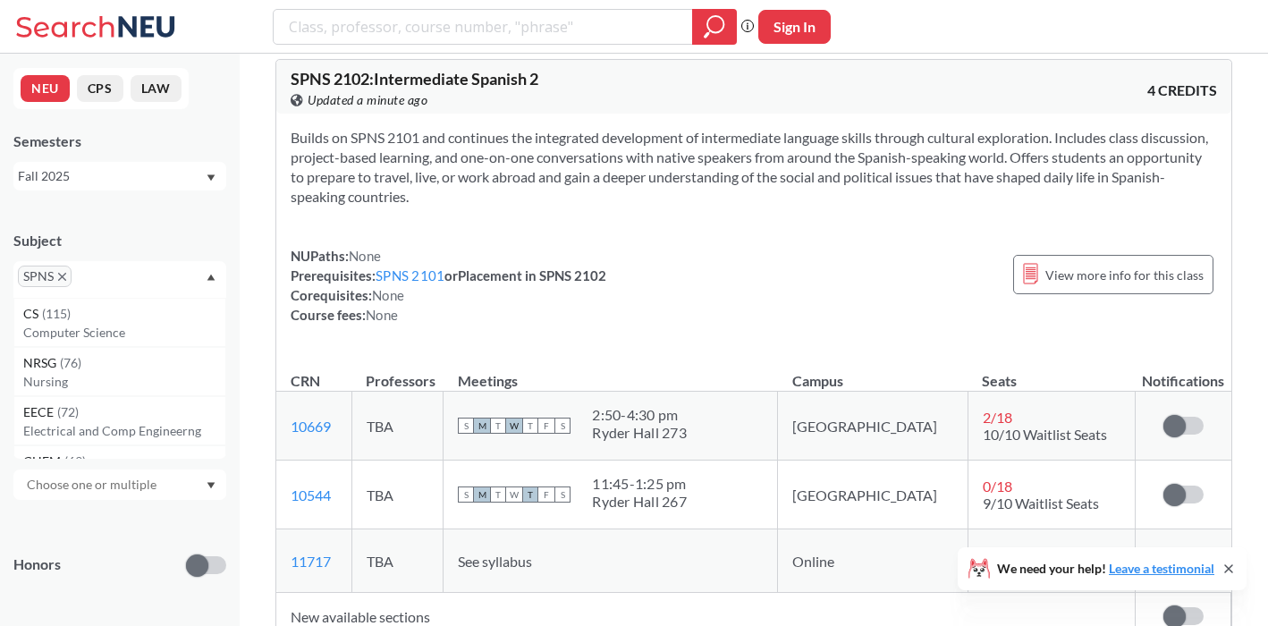
click at [377, 593] on td "New available sections" at bounding box center [706, 616] width 860 height 47
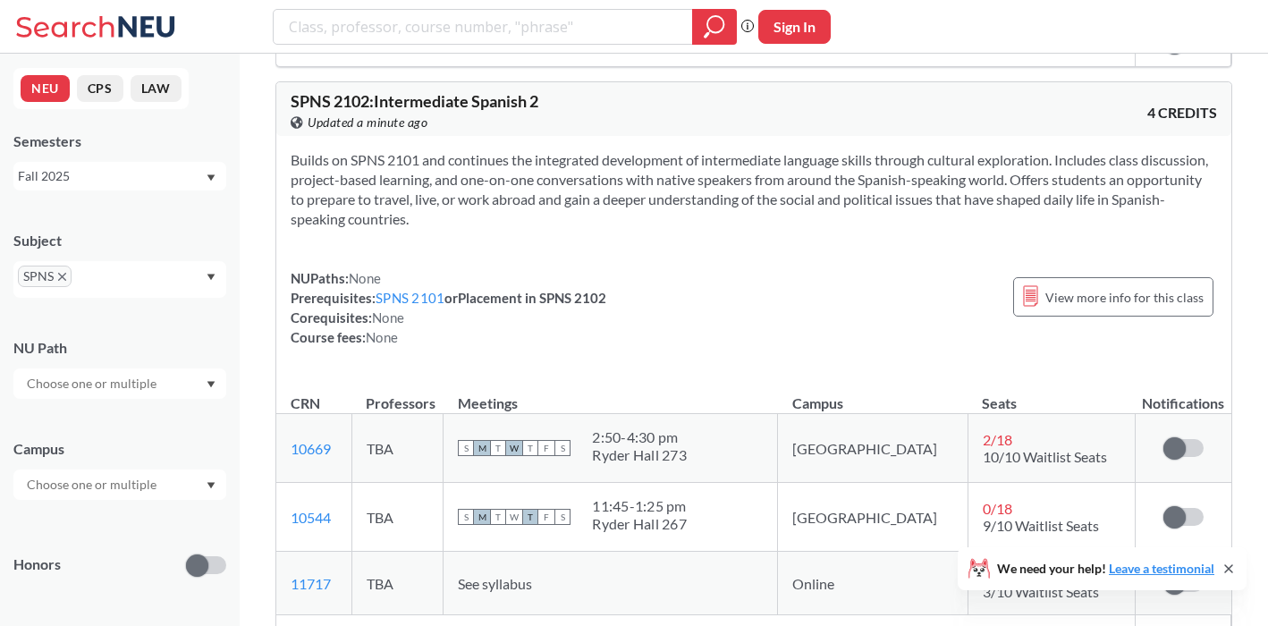
scroll to position [3353, 0]
